Goal: Task Accomplishment & Management: Manage account settings

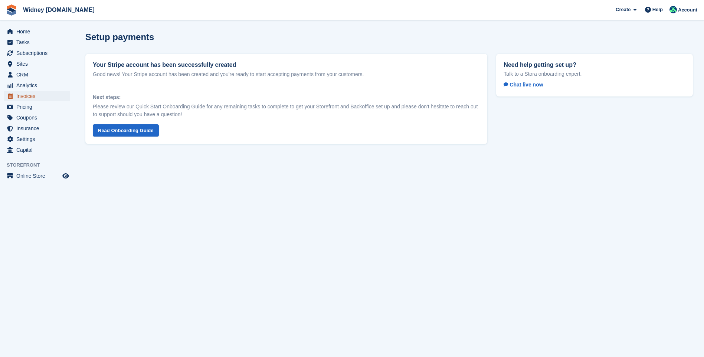
click at [19, 99] on span "Invoices" at bounding box center [38, 96] width 45 height 10
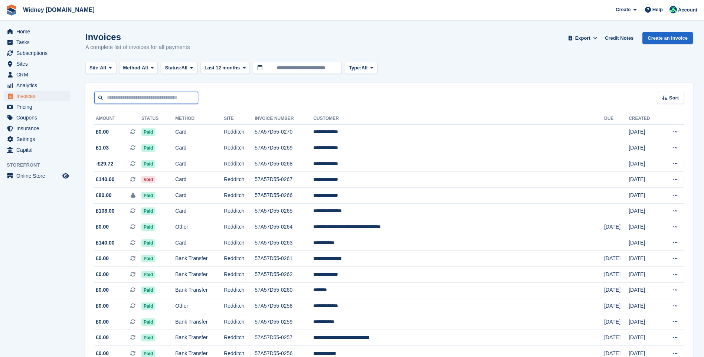
click at [119, 96] on input "text" at bounding box center [146, 98] width 104 height 12
type input "******"
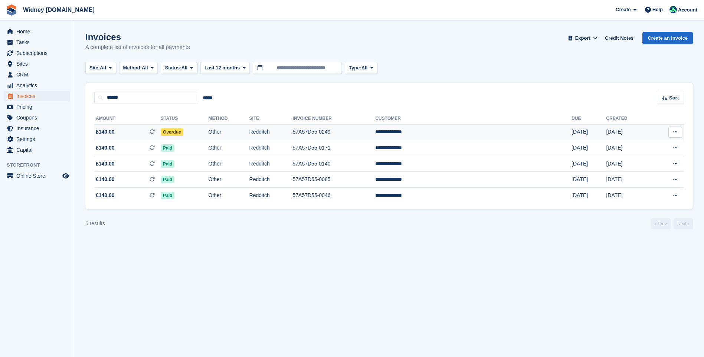
click at [105, 132] on span "£140.00" at bounding box center [105, 132] width 19 height 8
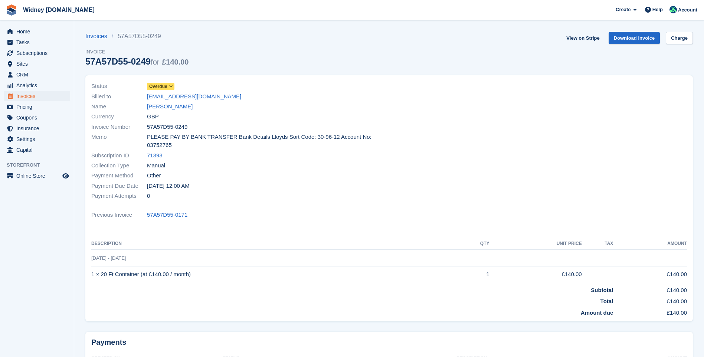
click at [171, 85] on icon at bounding box center [171, 86] width 4 height 4
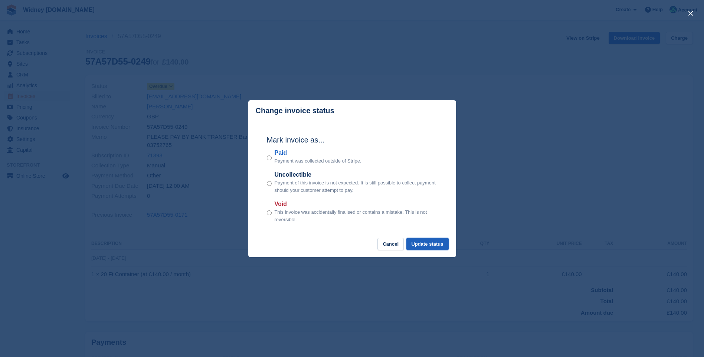
click at [434, 246] on button "Update status" at bounding box center [427, 244] width 42 height 12
